Goal: Task Accomplishment & Management: Use online tool/utility

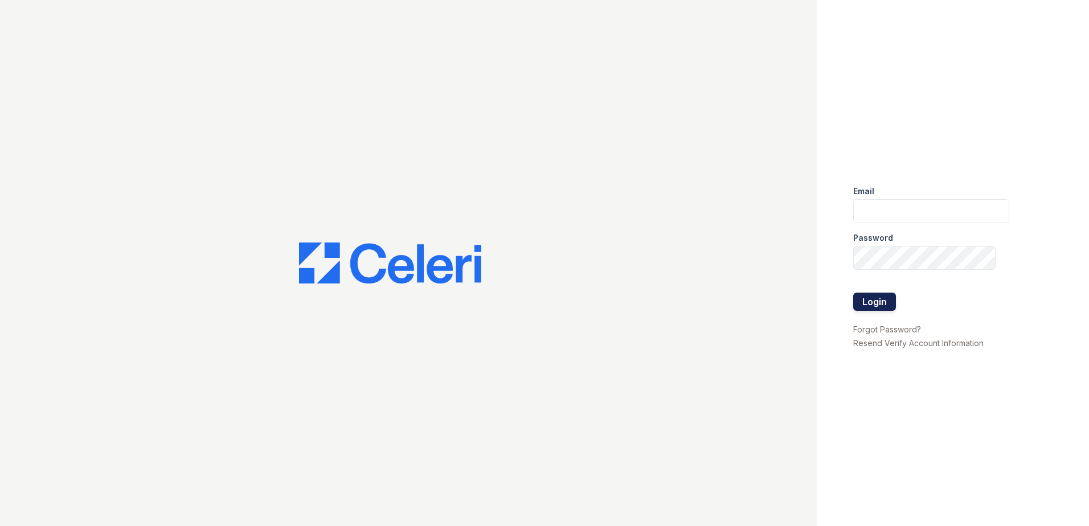
type input "rkramer@trinity-pm.com"
click at [876, 306] on button "Login" at bounding box center [874, 302] width 43 height 18
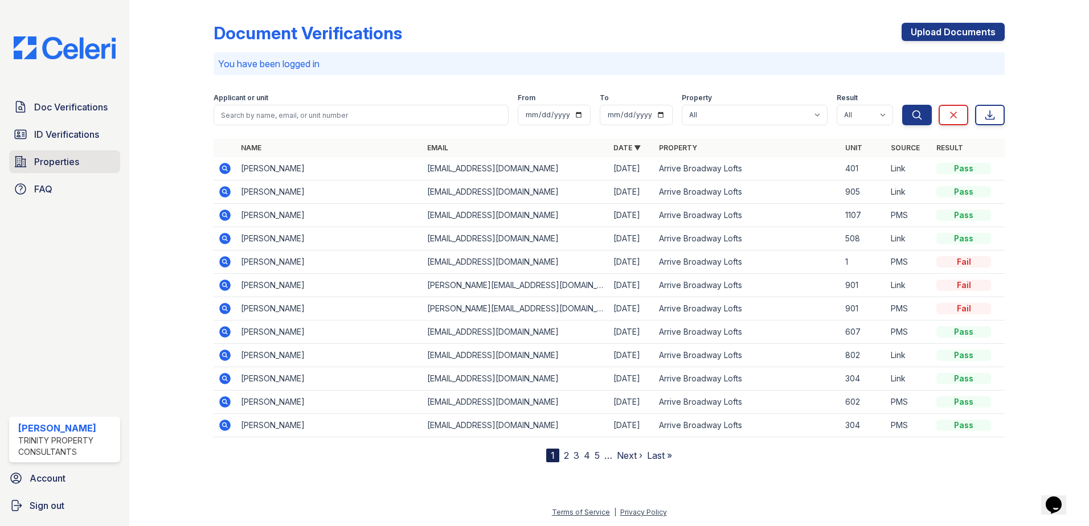
click at [60, 164] on span "Properties" at bounding box center [56, 162] width 45 height 14
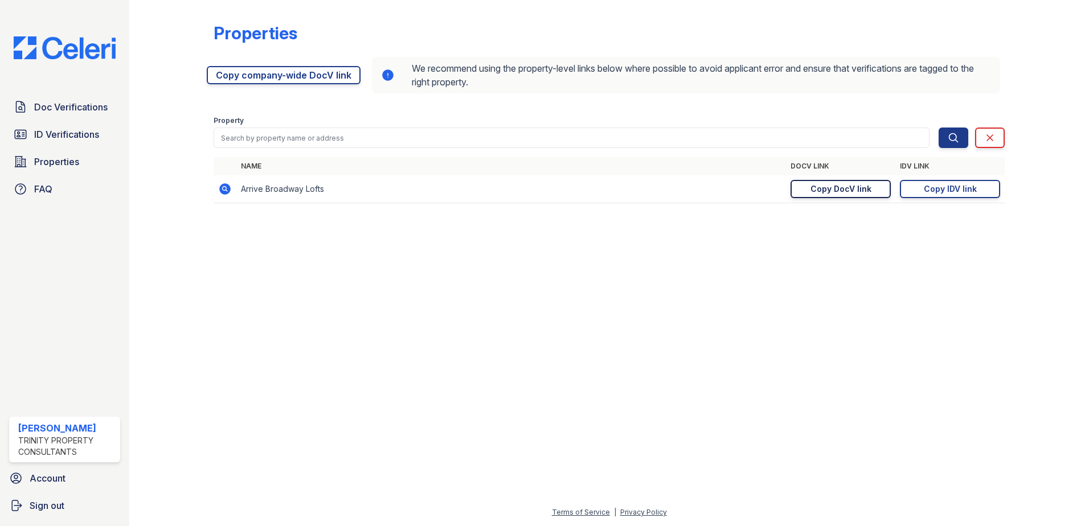
click at [868, 194] on div "Copy DocV link" at bounding box center [840, 188] width 61 height 11
